Goal: Task Accomplishment & Management: Complete application form

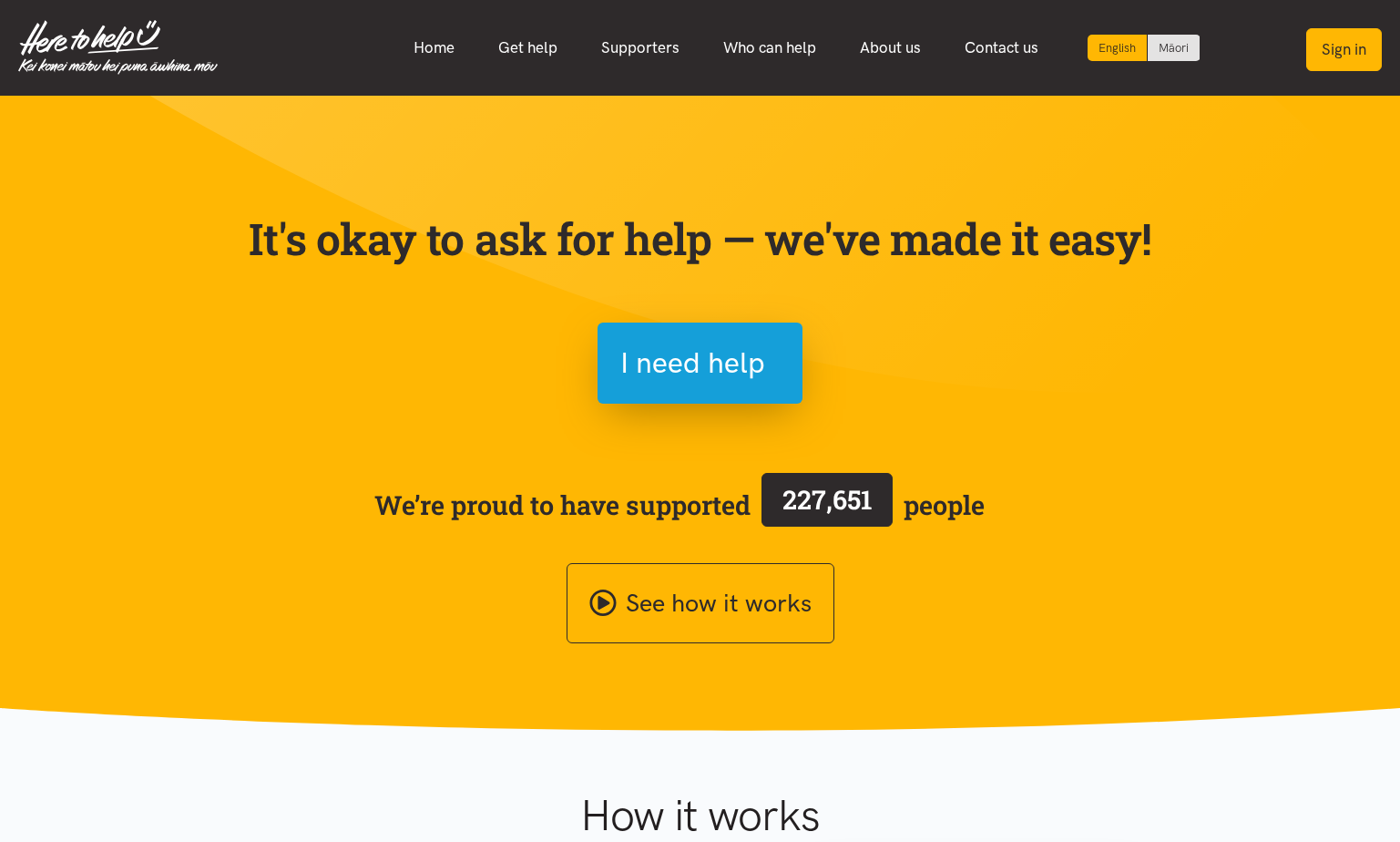
click at [1340, 49] on button "Sign in" at bounding box center [1344, 50] width 76 height 43
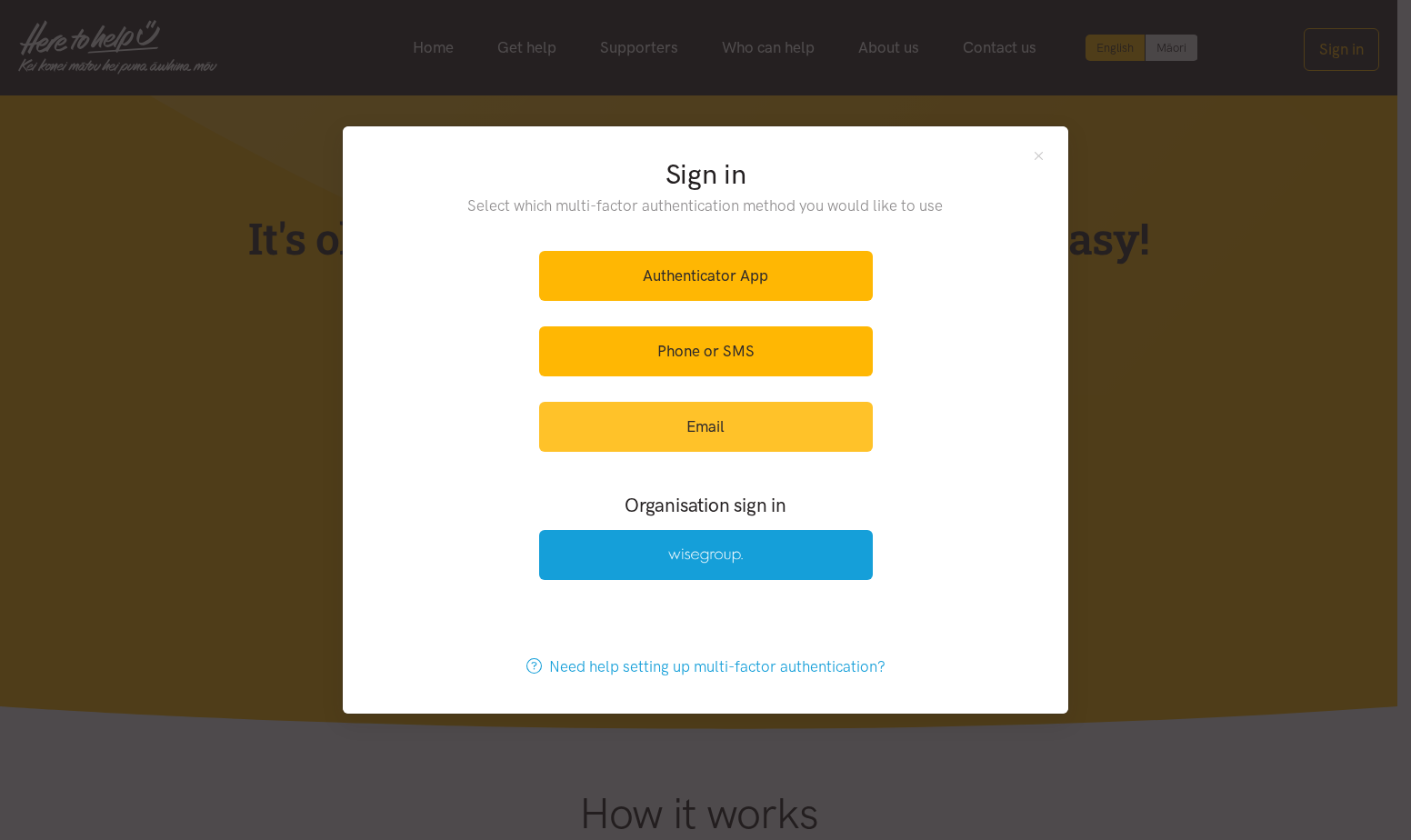
click at [679, 414] on link "Email" at bounding box center [706, 427] width 334 height 50
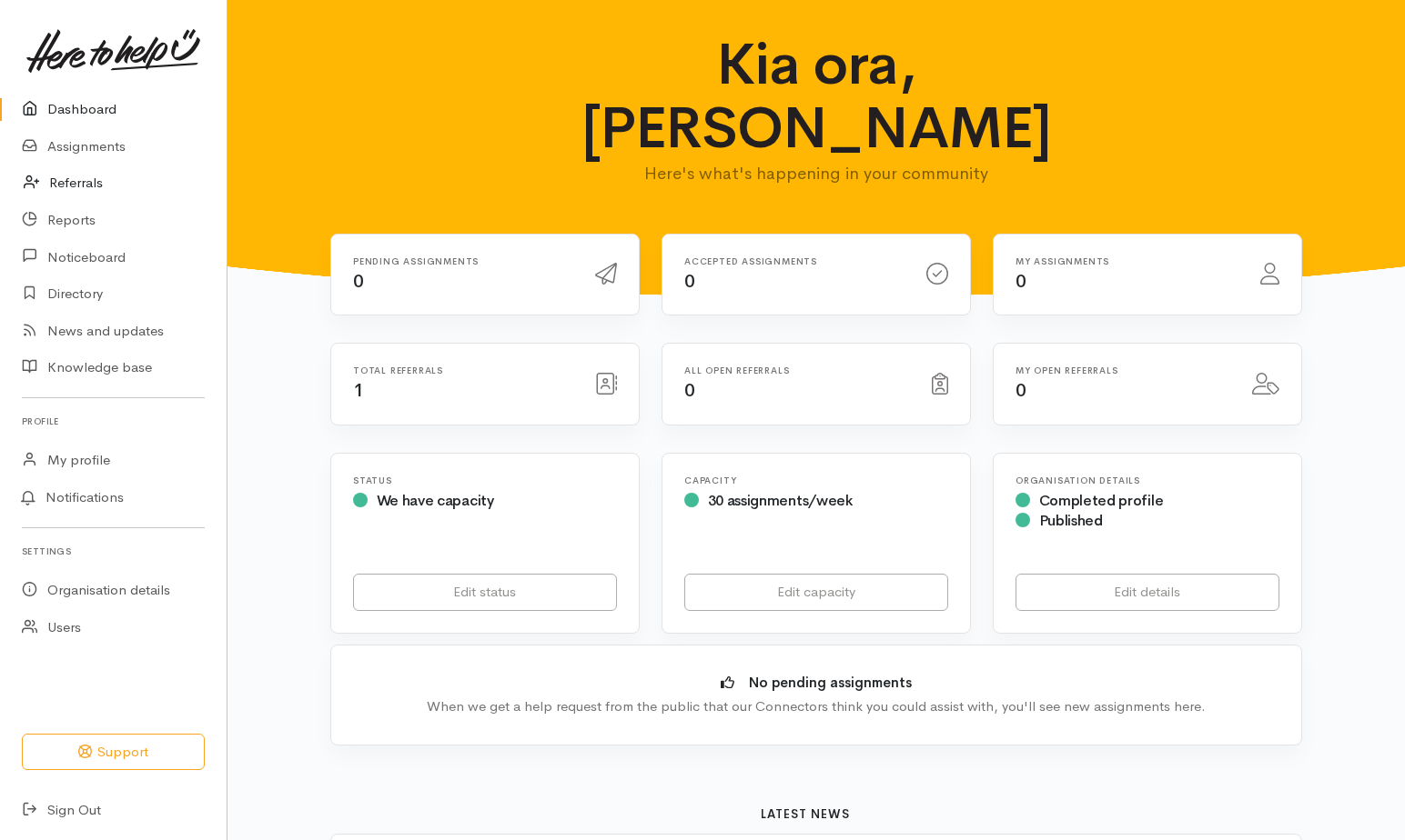
click at [81, 182] on link "Referrals" at bounding box center [113, 184] width 227 height 37
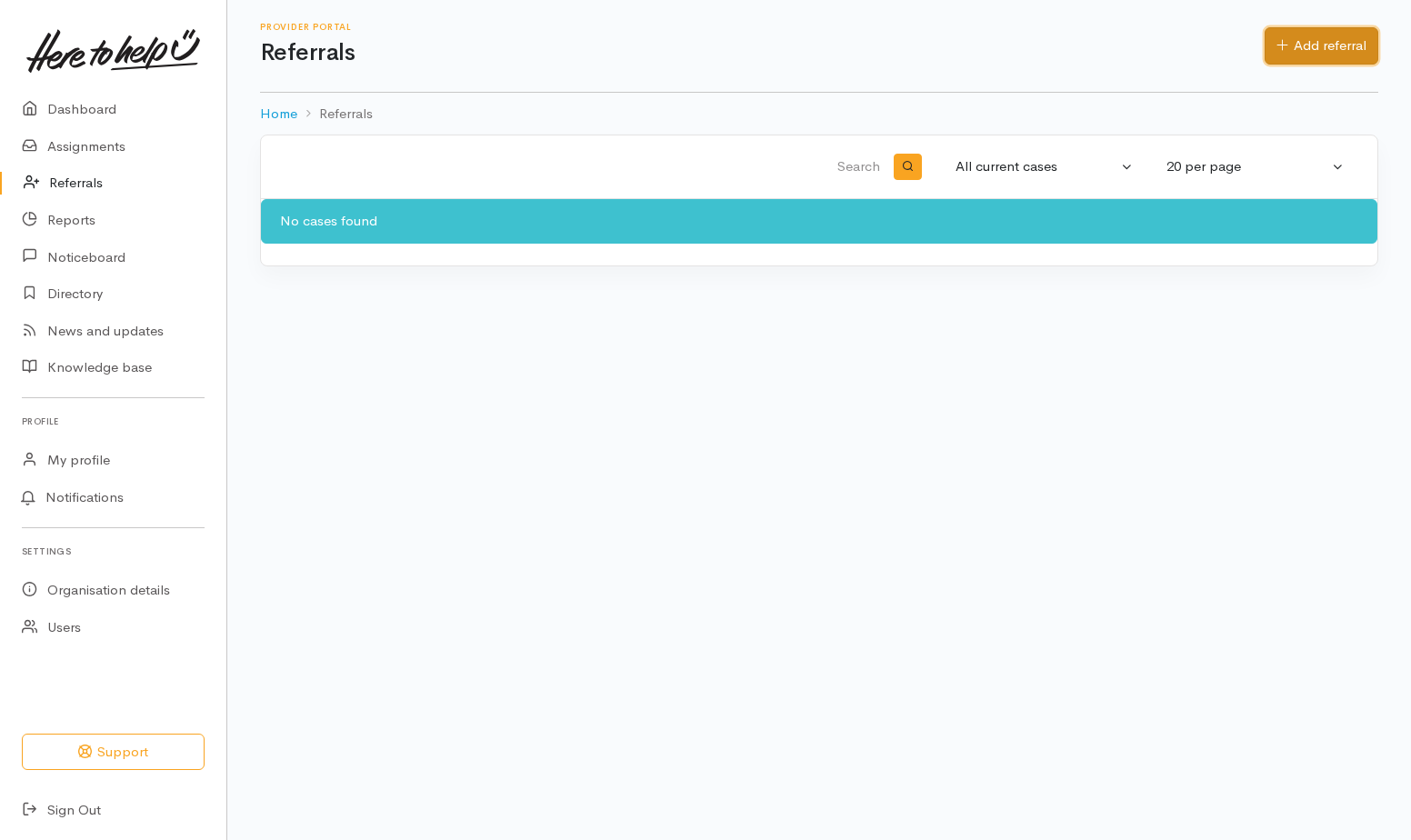
click at [1300, 51] on link "Add referral" at bounding box center [1322, 46] width 114 height 37
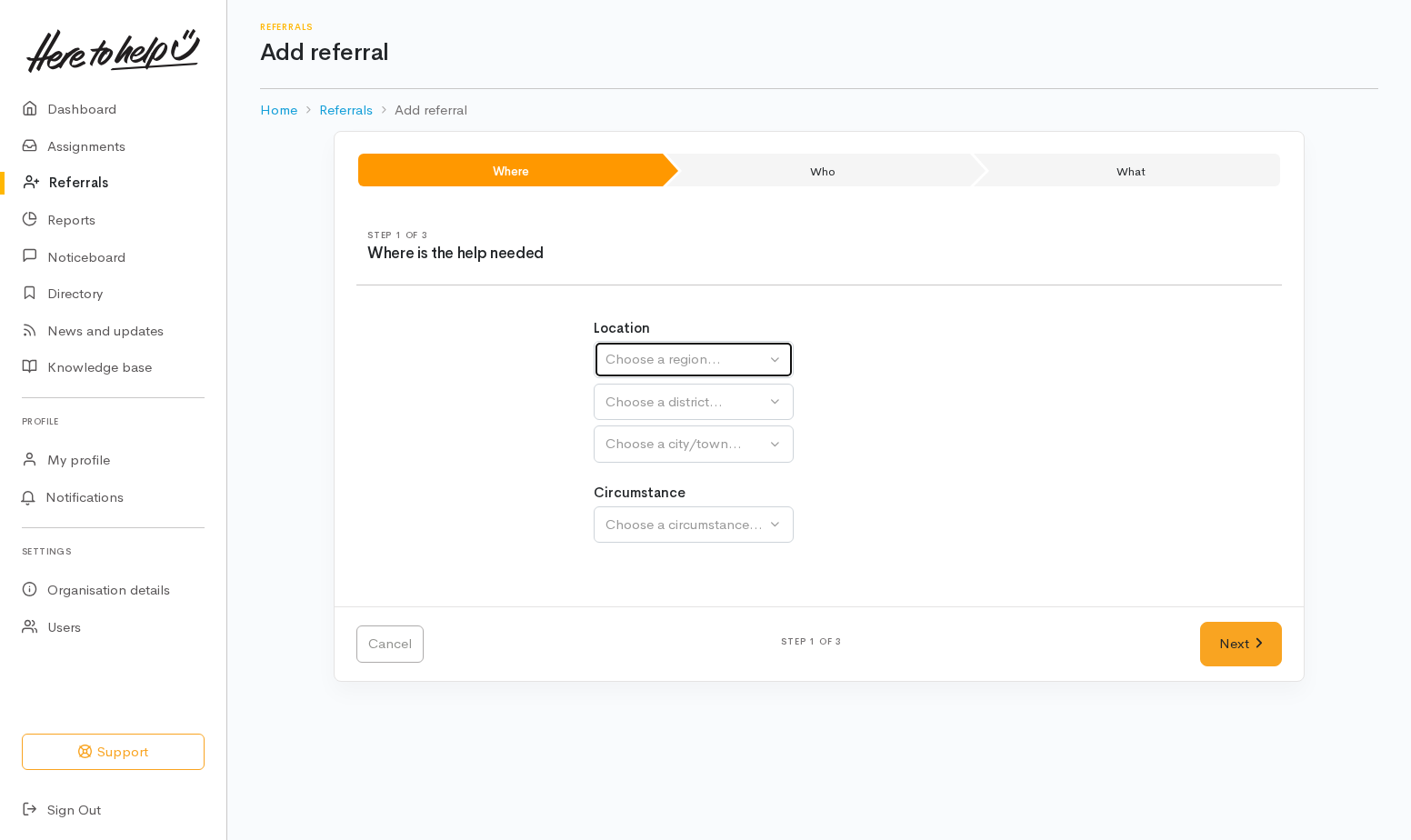
click at [635, 358] on div "Choose a region..." at bounding box center [685, 359] width 160 height 21
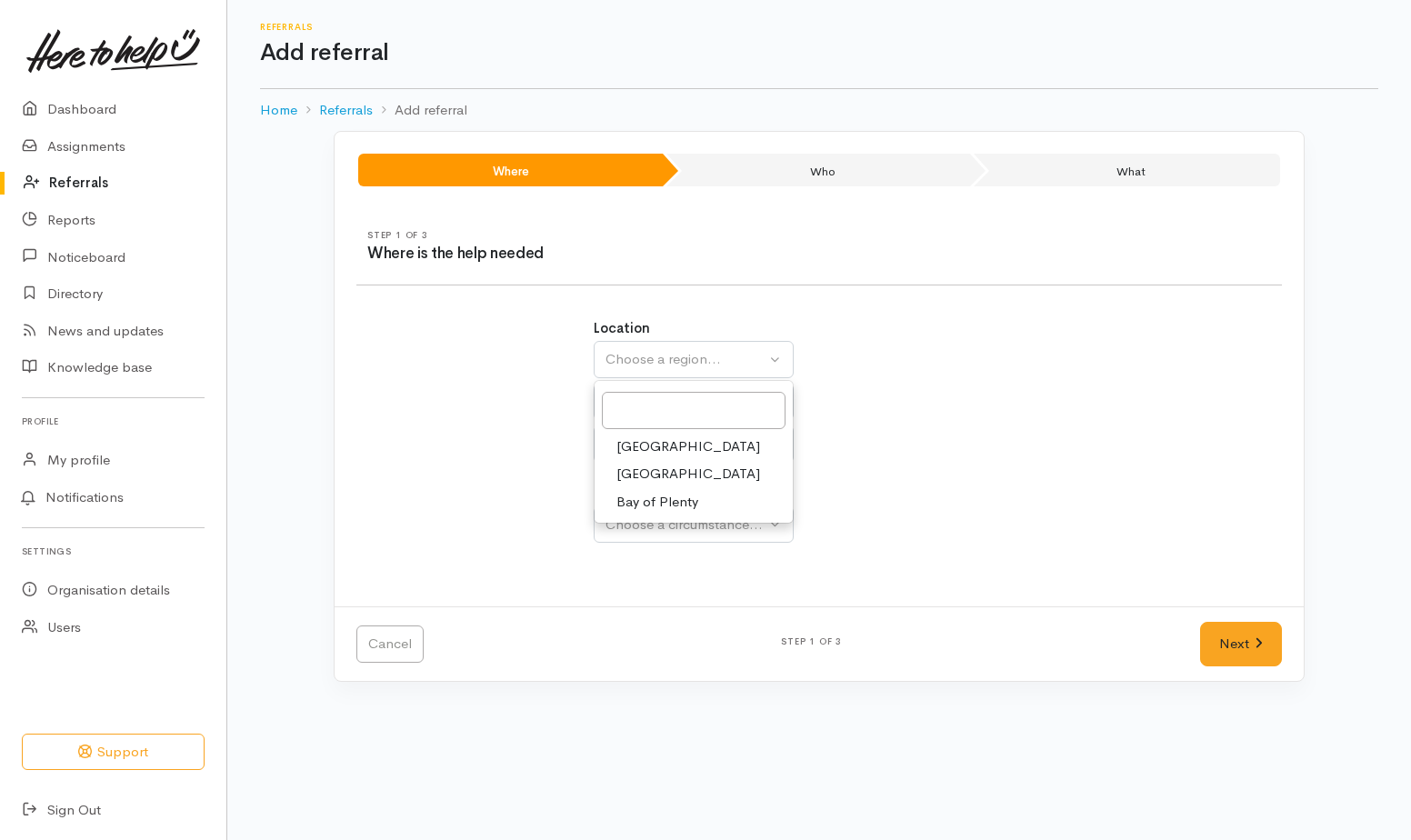
click at [626, 501] on span "Bay of Plenty" at bounding box center [656, 501] width 81 height 21
select select "4"
select select
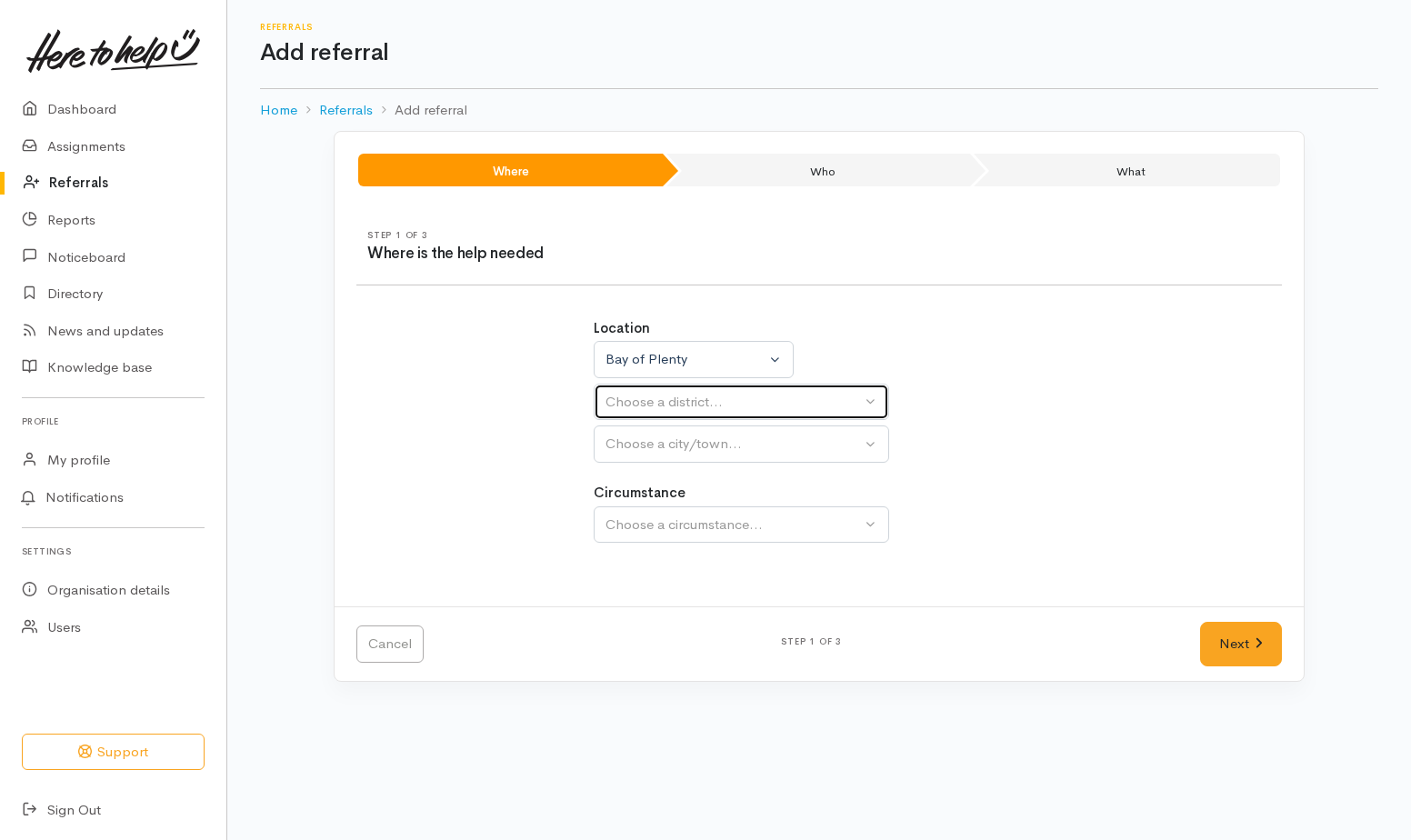
click at [644, 395] on div "Choose a district..." at bounding box center [733, 401] width 255 height 21
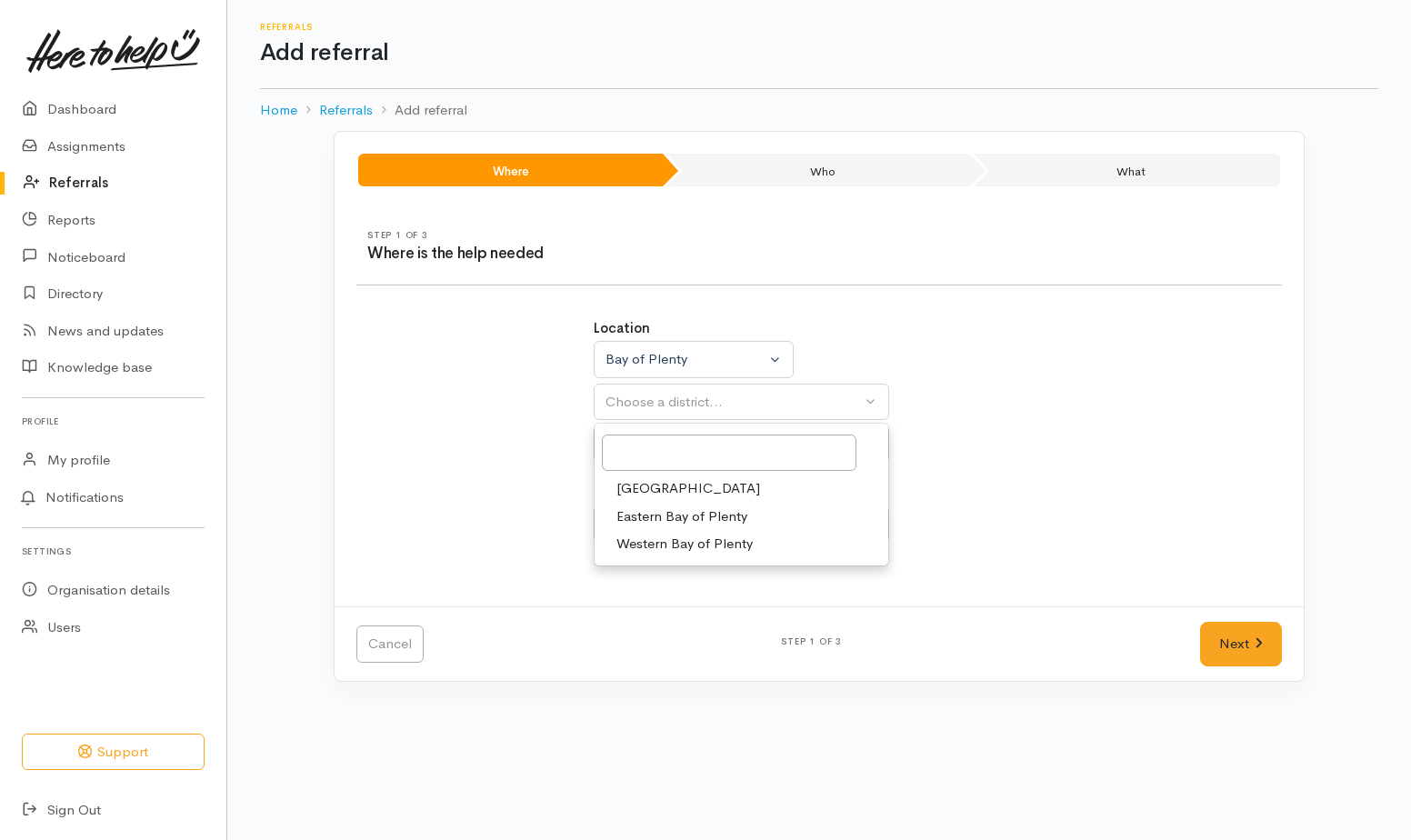
click at [633, 482] on span "Tauranga" at bounding box center [688, 488] width 143 height 21
select select "6"
select select
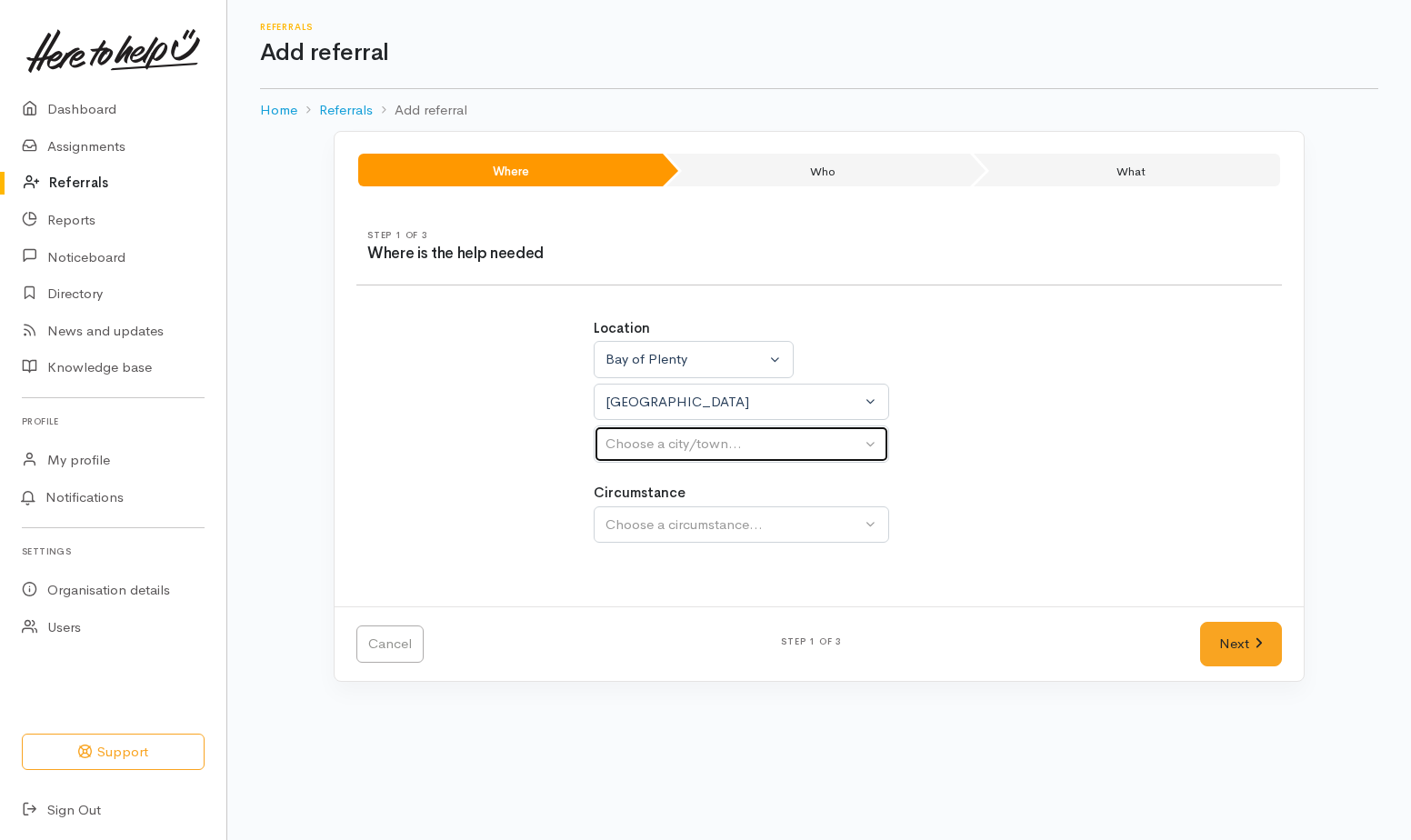
click at [640, 450] on div "Choose a city/town..." at bounding box center [733, 444] width 255 height 21
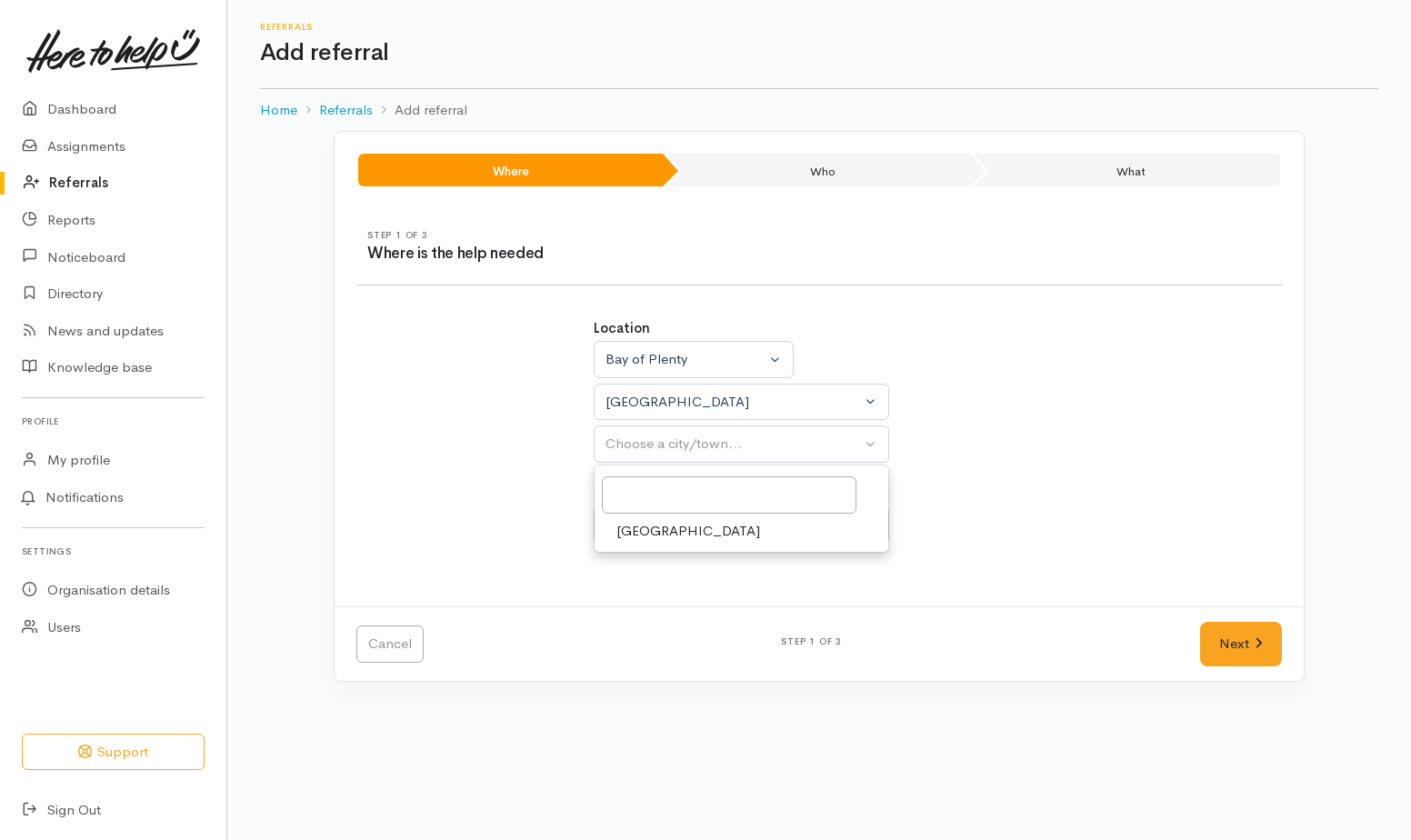
click at [643, 530] on span "Tauranga" at bounding box center [688, 531] width 143 height 21
select select "4"
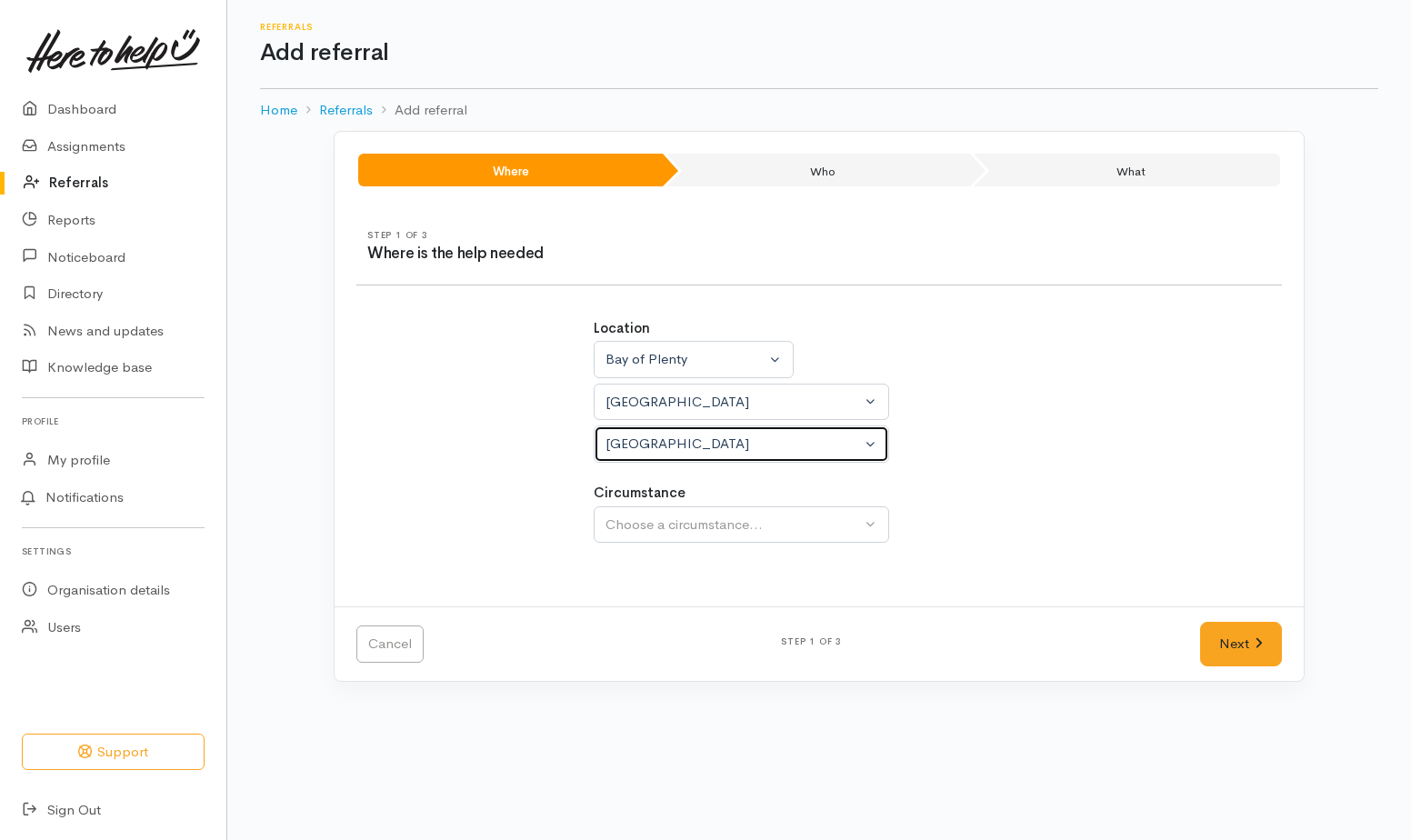
select select
click at [663, 397] on div "Tauranga" at bounding box center [733, 401] width 255 height 21
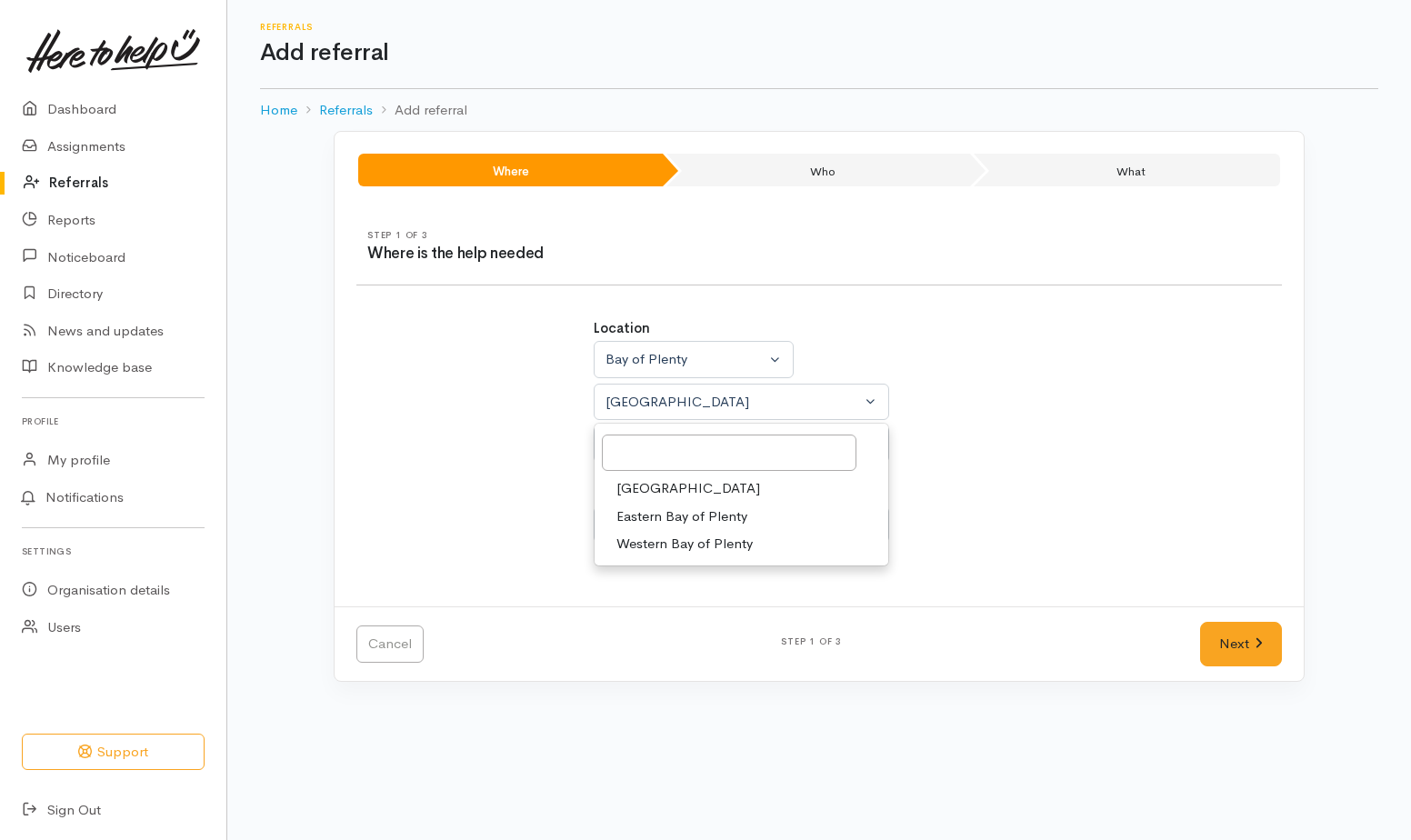
click at [644, 491] on span "Tauranga" at bounding box center [688, 488] width 143 height 21
select select "6"
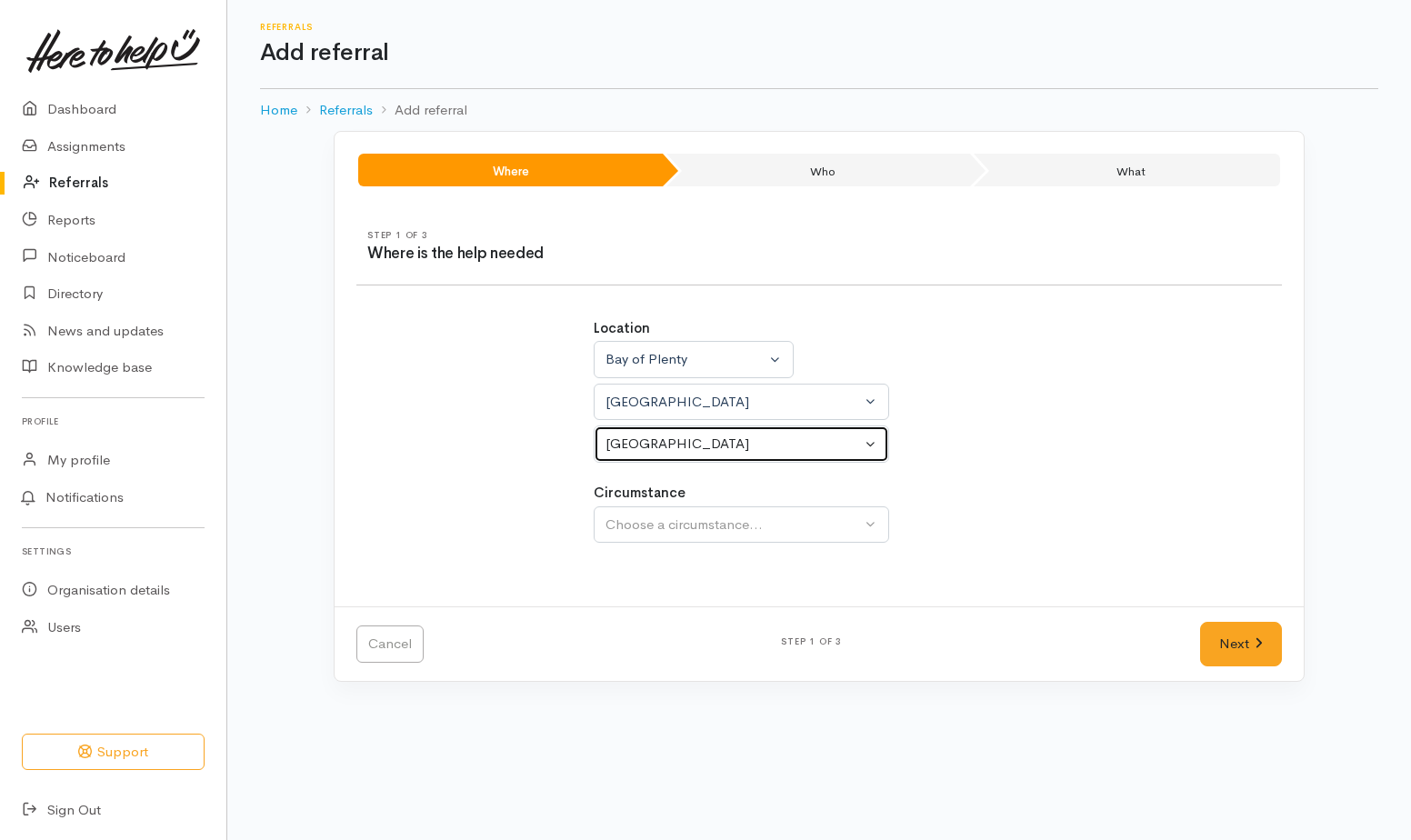
click at [689, 443] on div "Tauranga" at bounding box center [733, 444] width 255 height 21
click at [650, 436] on div "Tauranga" at bounding box center [733, 444] width 255 height 21
click at [668, 446] on div "Tauranga" at bounding box center [733, 444] width 255 height 21
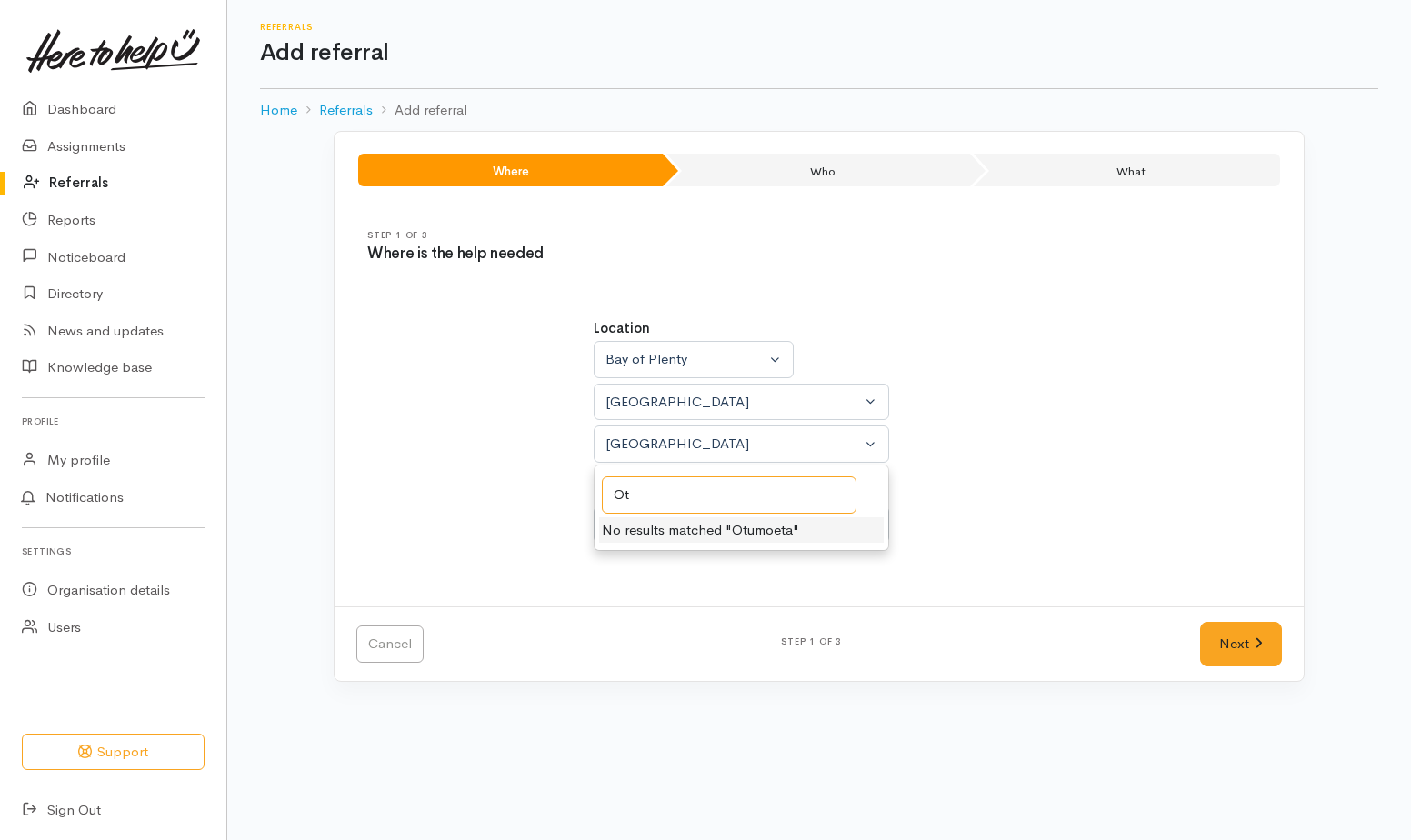
type input "O"
type input "Tauranga"
click at [728, 535] on link "Tauranga" at bounding box center [741, 531] width 293 height 28
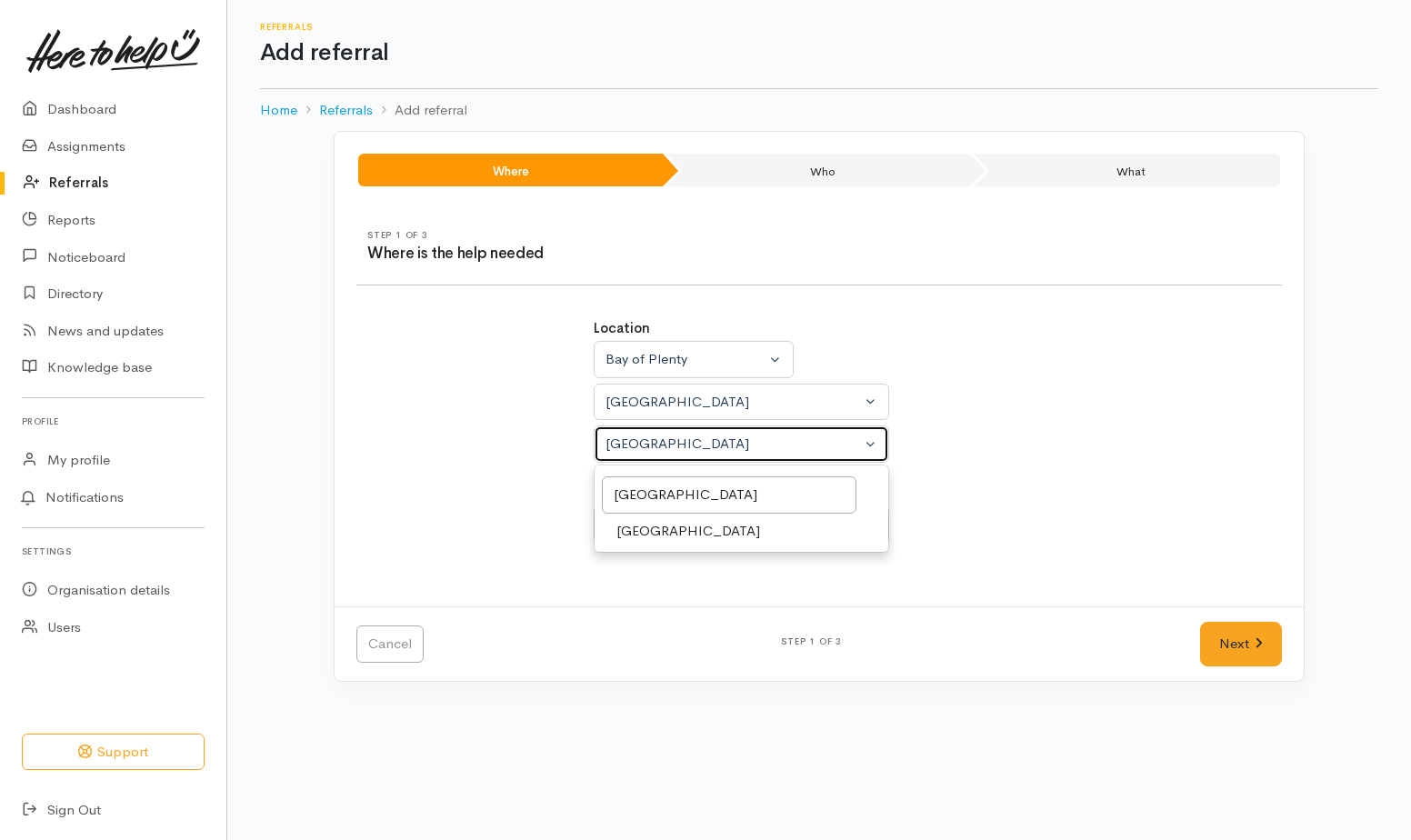
select select "4"
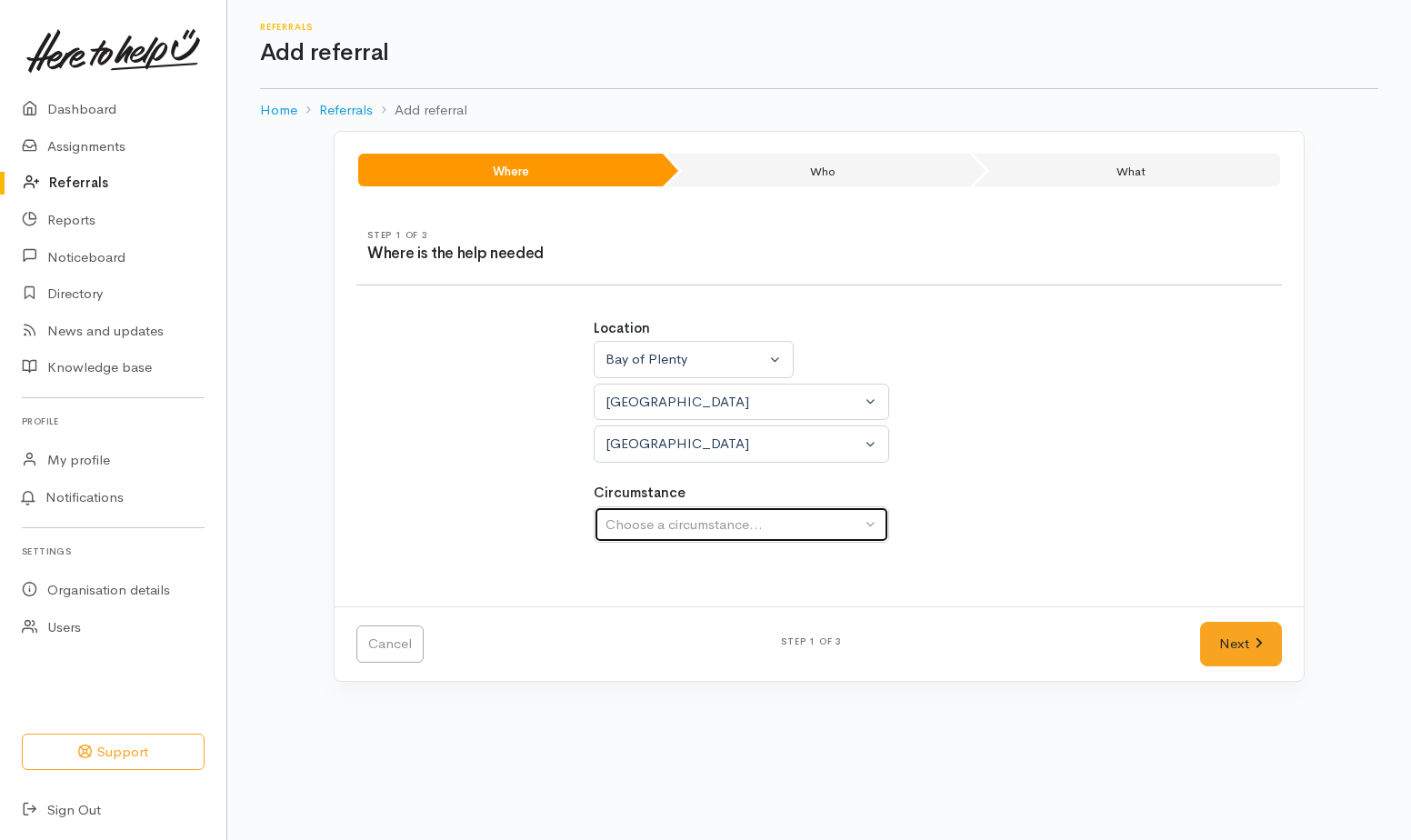
click at [820, 522] on div "Choose a circumstance..." at bounding box center [733, 525] width 255 height 21
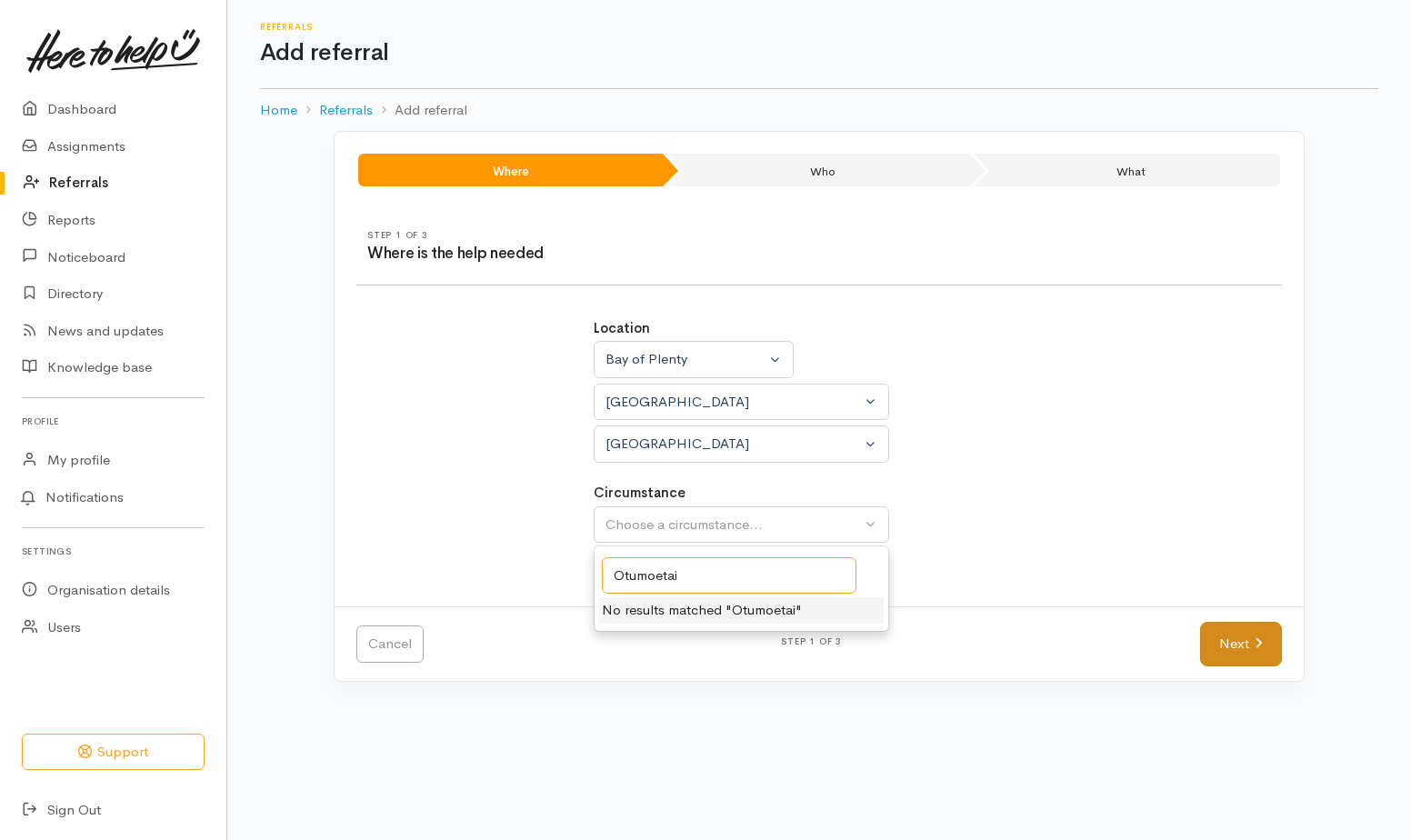
type input "Otumoetai"
click at [1239, 648] on link "Next" at bounding box center [1240, 644] width 81 height 44
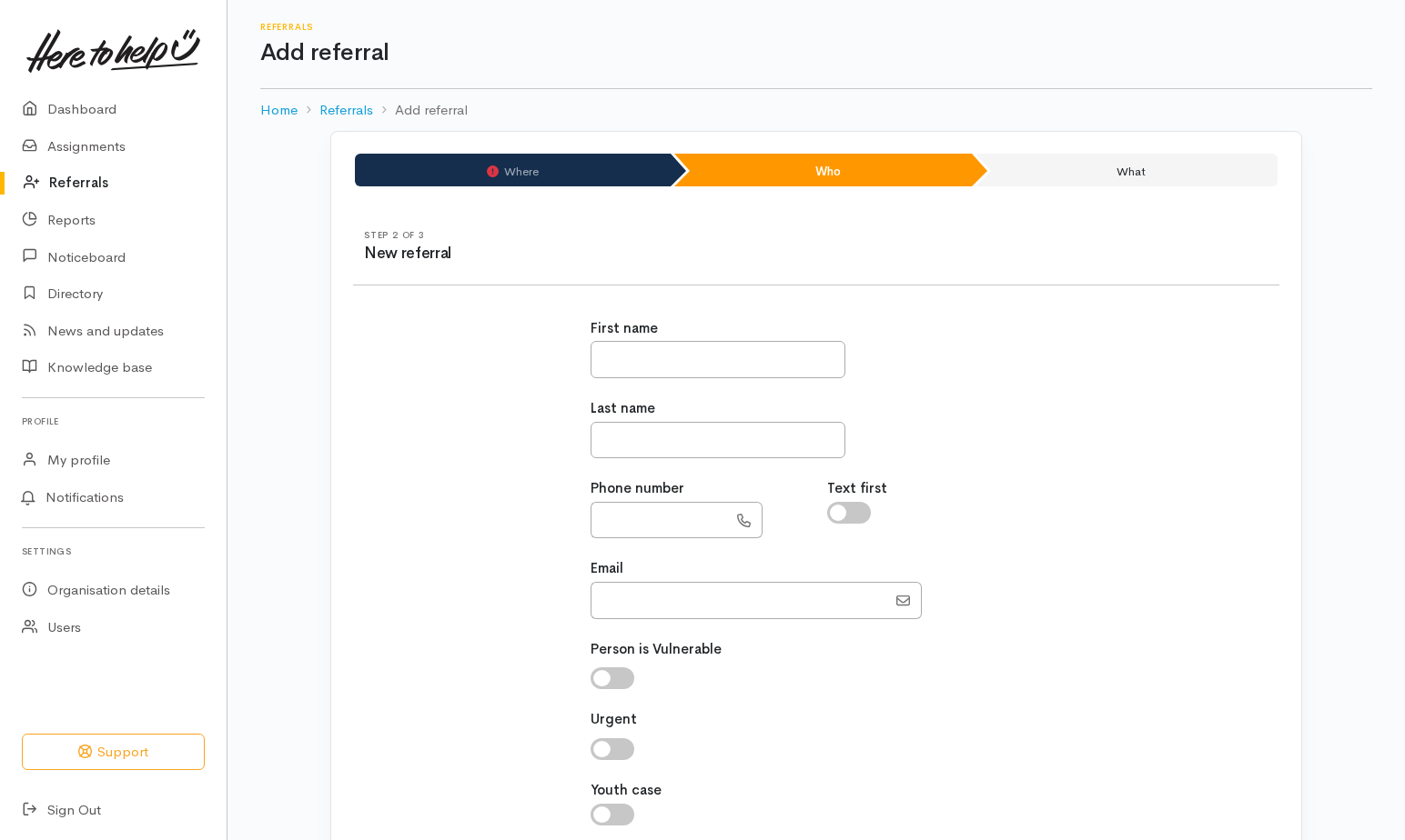
click at [483, 174] on li "Where" at bounding box center [513, 170] width 316 height 32
click at [284, 105] on link "Home" at bounding box center [279, 110] width 37 height 21
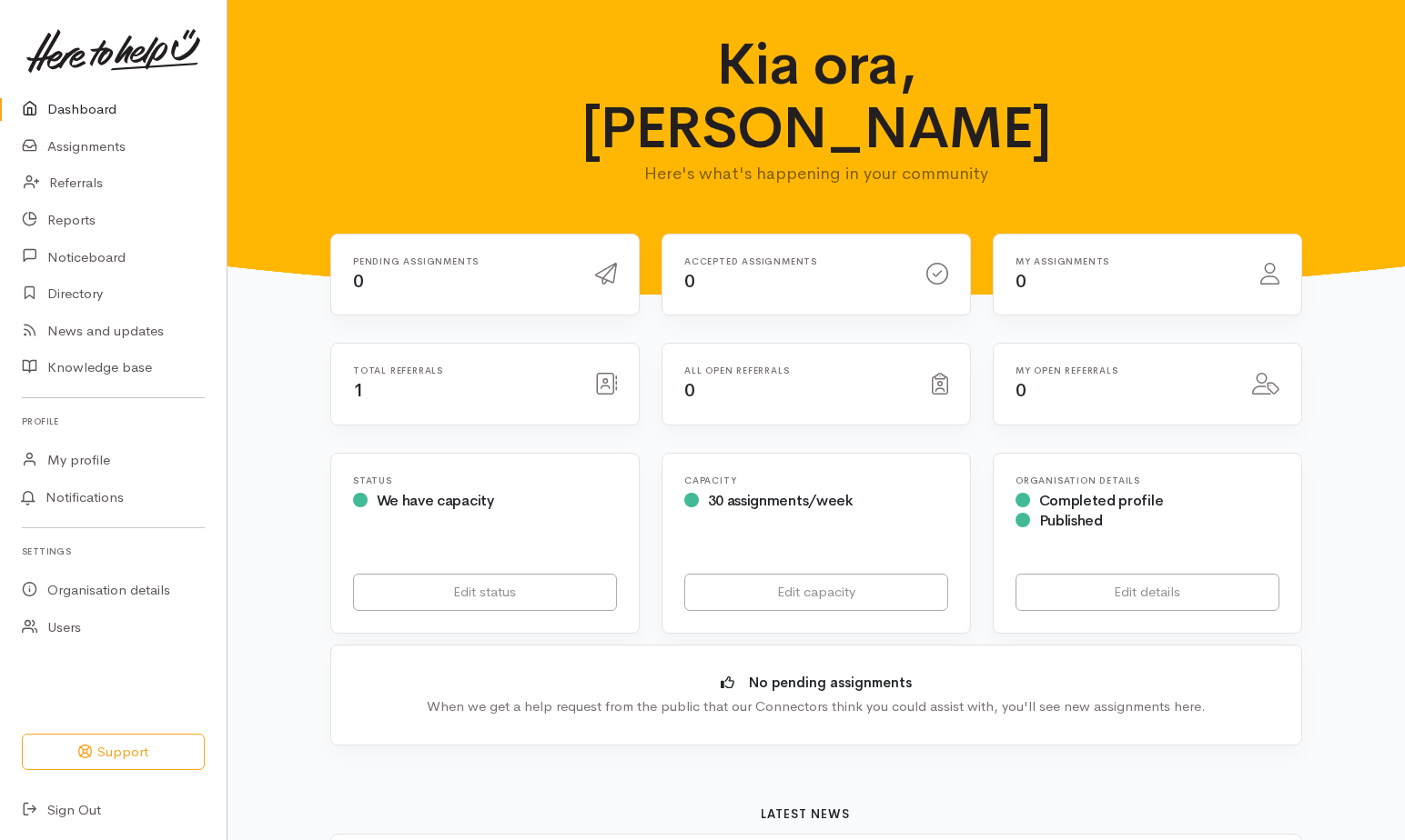
click at [372, 366] on div "Total referrals 1" at bounding box center [462, 385] width 243 height 37
click at [64, 218] on link "Reports" at bounding box center [113, 221] width 227 height 37
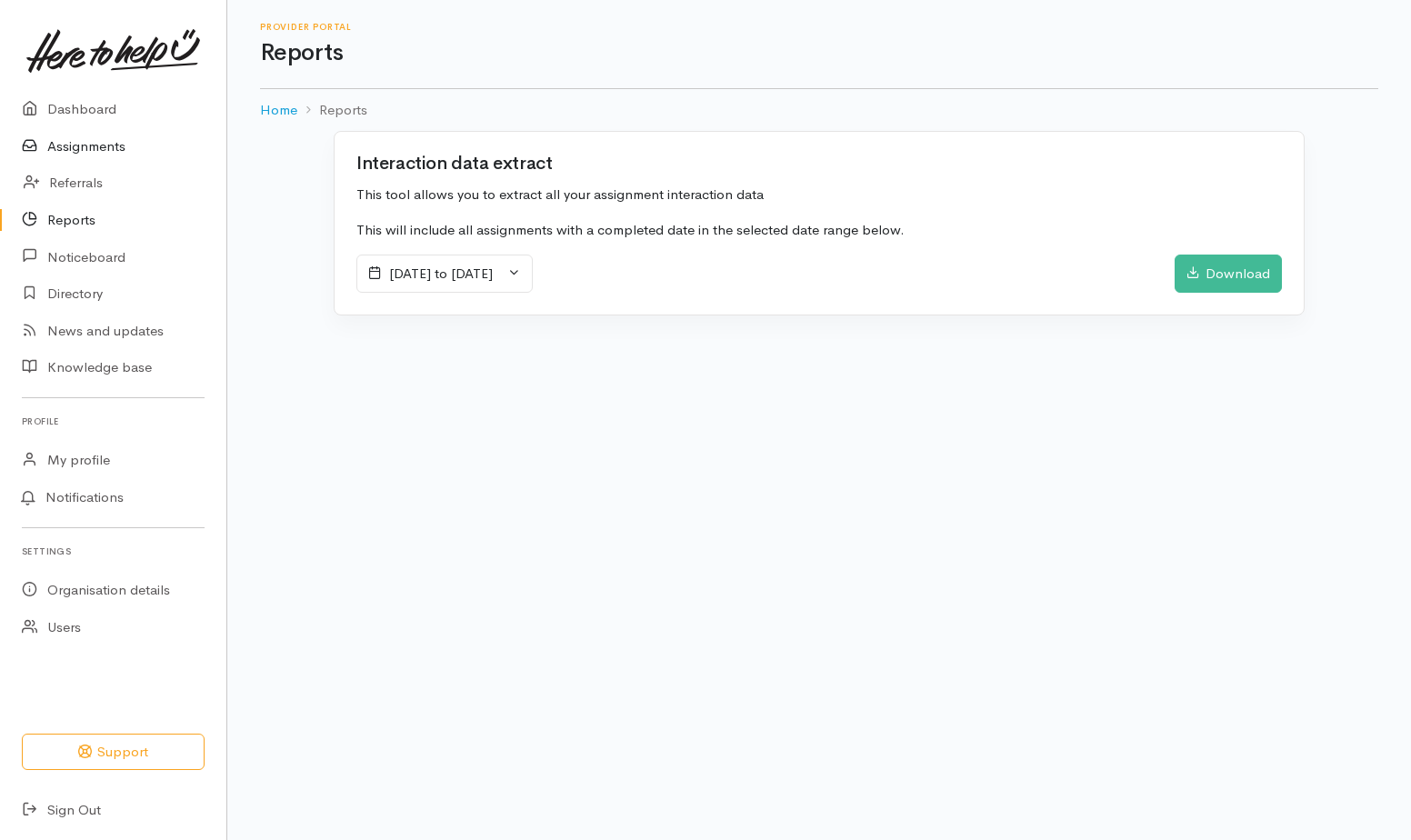
click at [74, 144] on link "Assignments" at bounding box center [113, 147] width 227 height 37
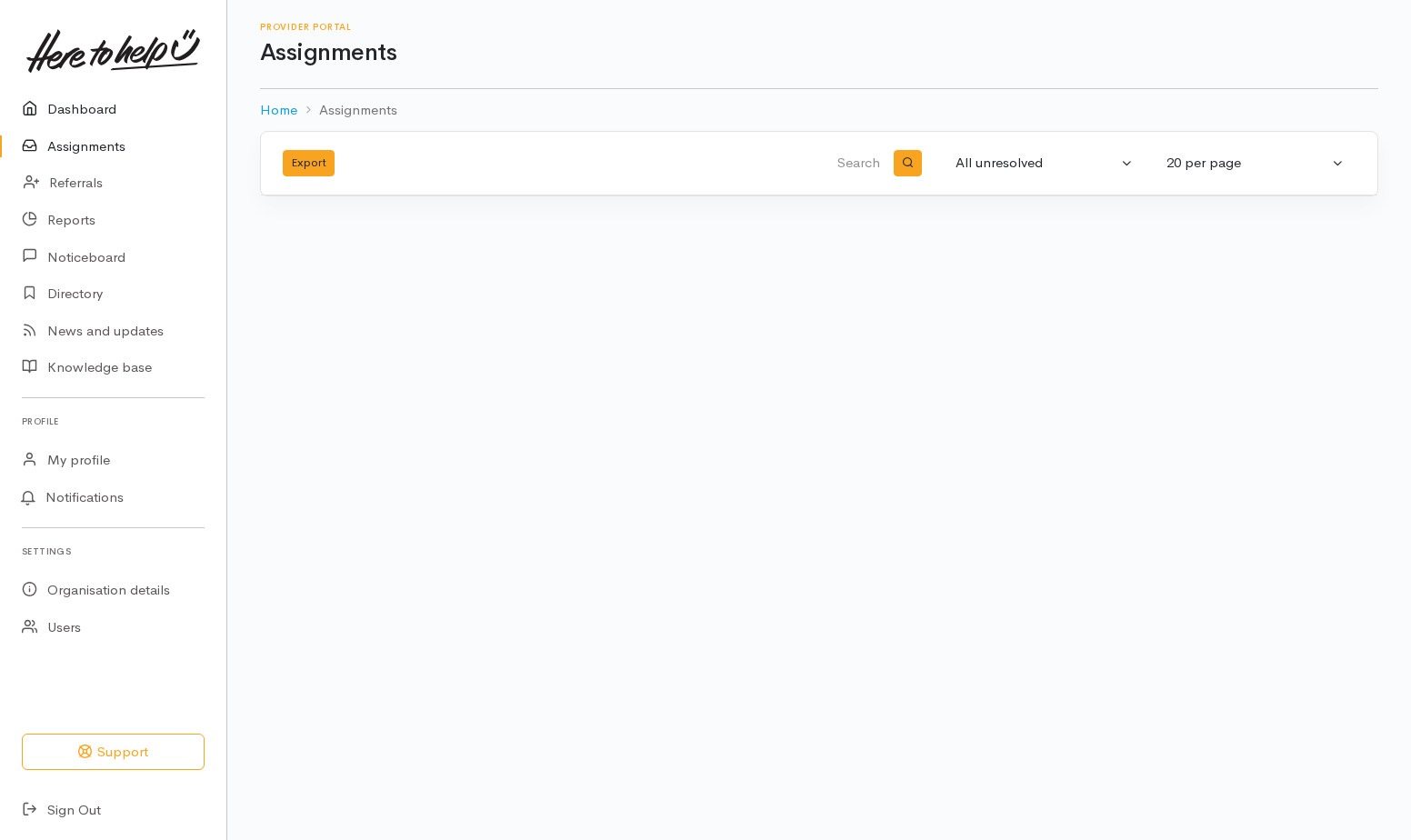
click at [68, 108] on link "Dashboard" at bounding box center [113, 110] width 227 height 37
